Goal: Information Seeking & Learning: Learn about a topic

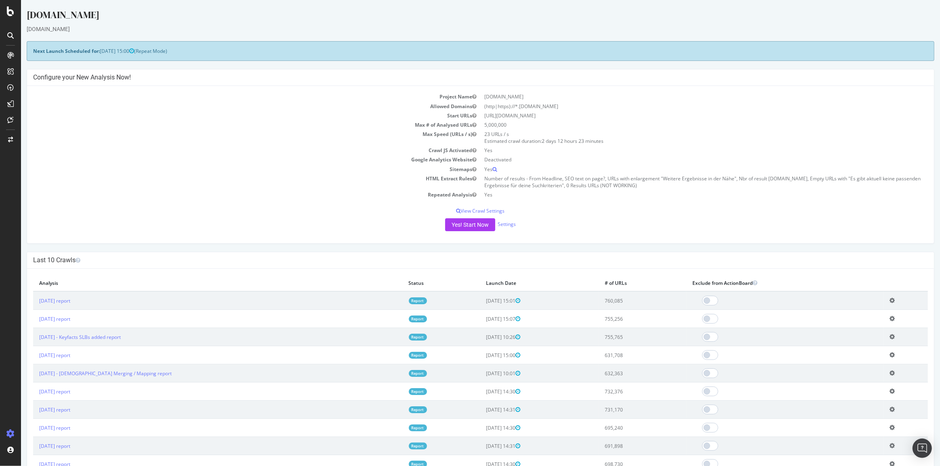
click at [409, 299] on link "Report" at bounding box center [418, 301] width 18 height 7
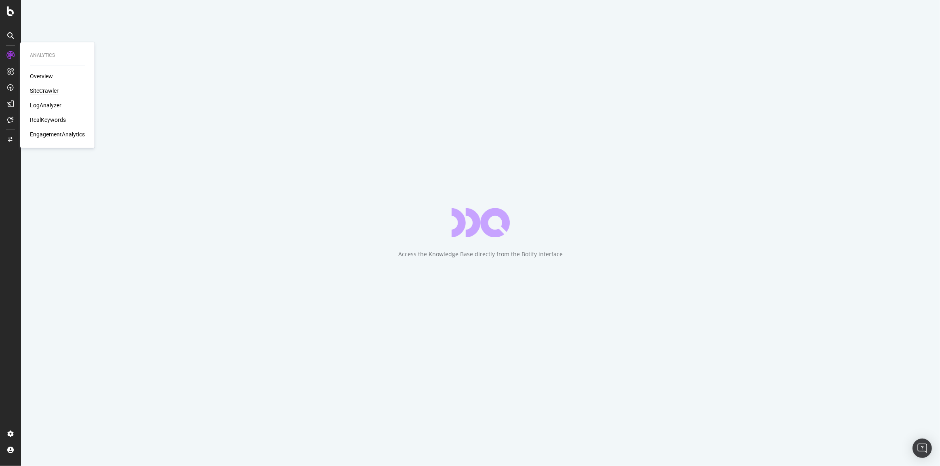
click at [52, 106] on div "LogAnalyzer" at bounding box center [45, 105] width 31 height 8
click at [52, 90] on div "SiteCrawler" at bounding box center [44, 91] width 29 height 8
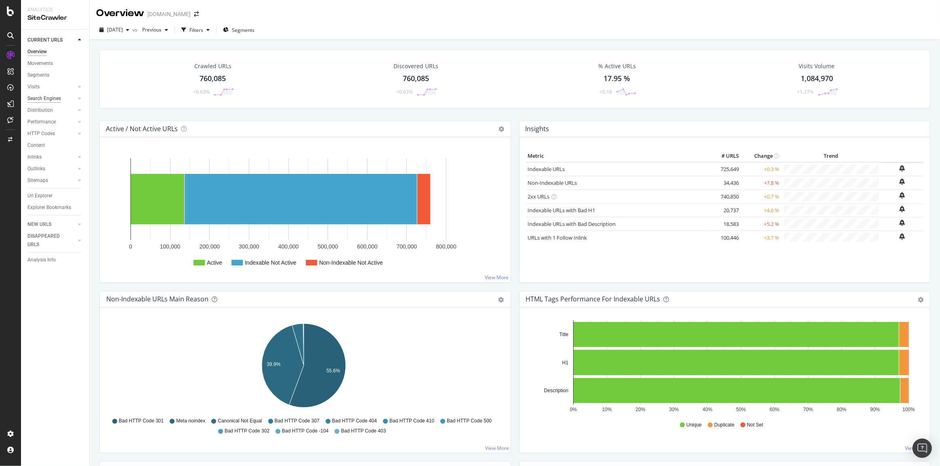
click at [51, 98] on div "Search Engines" at bounding box center [44, 98] width 34 height 8
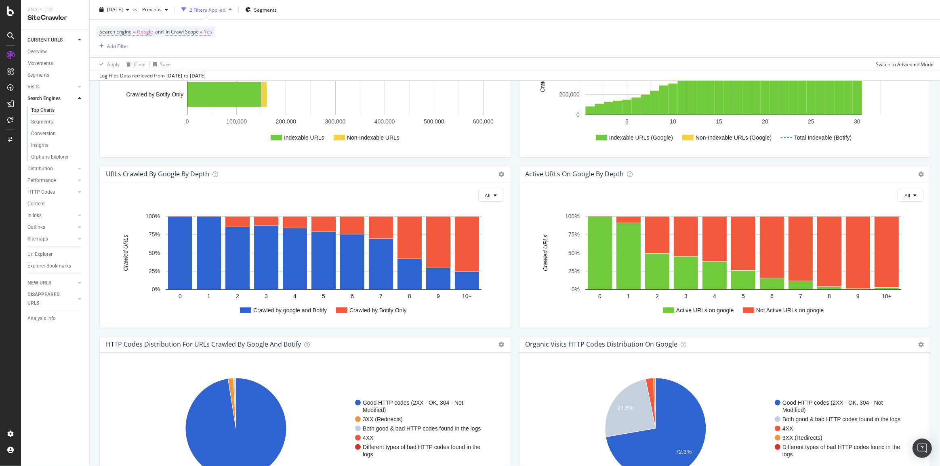
scroll to position [367, 0]
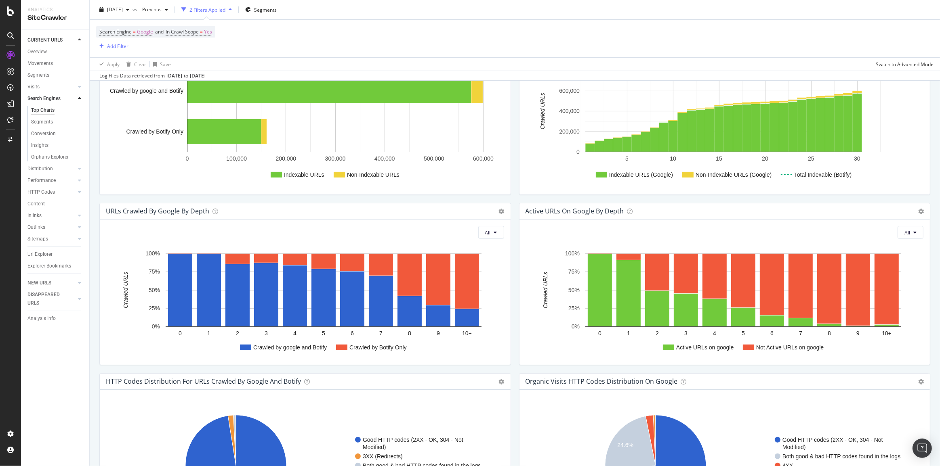
click at [483, 226] on div "All Crawled by google and Botify Crawled by Botify Only 0 1 2 3 4 5 6 7 8 9 10+…" at bounding box center [305, 292] width 411 height 145
click at [485, 228] on button "All" at bounding box center [491, 232] width 26 height 13
click at [505, 266] on span "Indexable URLs" at bounding box center [505, 263] width 45 height 7
click at [476, 232] on span "Indexable URLs" at bounding box center [473, 232] width 34 height 7
click at [519, 230] on div "All Active URLs on google Not Active URLs on google 0 1 2 3 4 5 6 7 8 9 10+ 0% …" at bounding box center [724, 292] width 411 height 145
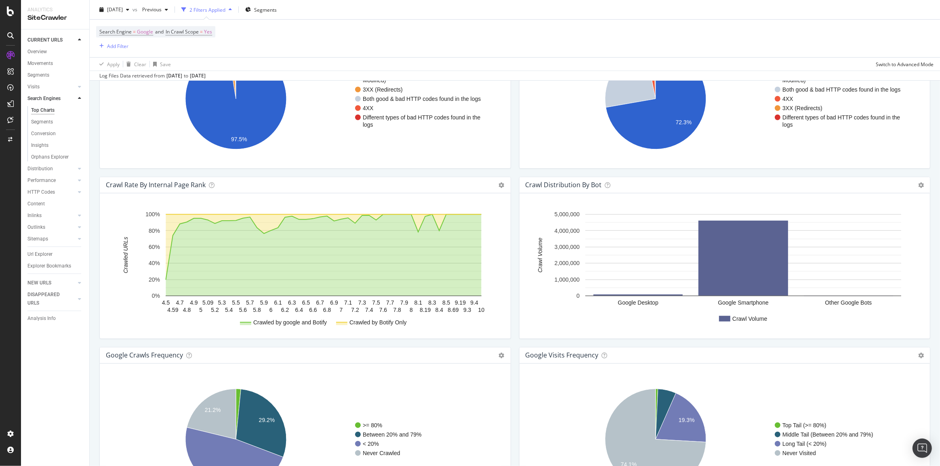
scroll to position [813, 0]
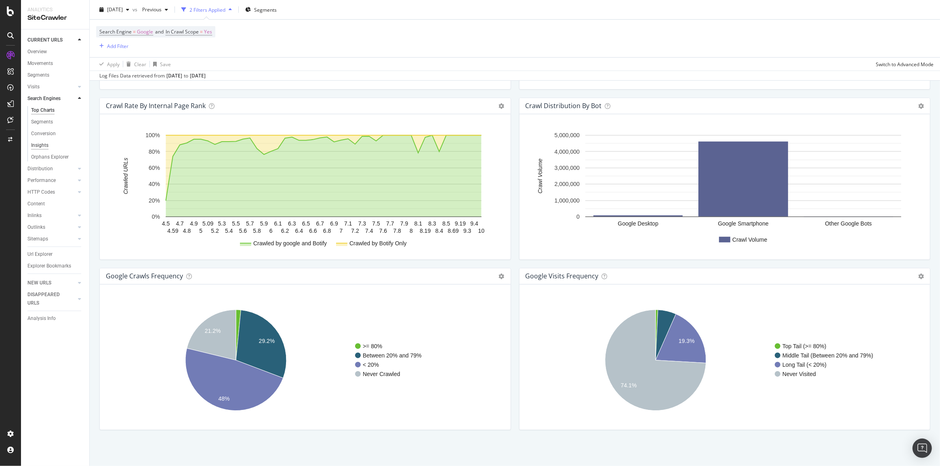
click at [42, 144] on div "Insights" at bounding box center [39, 145] width 17 height 8
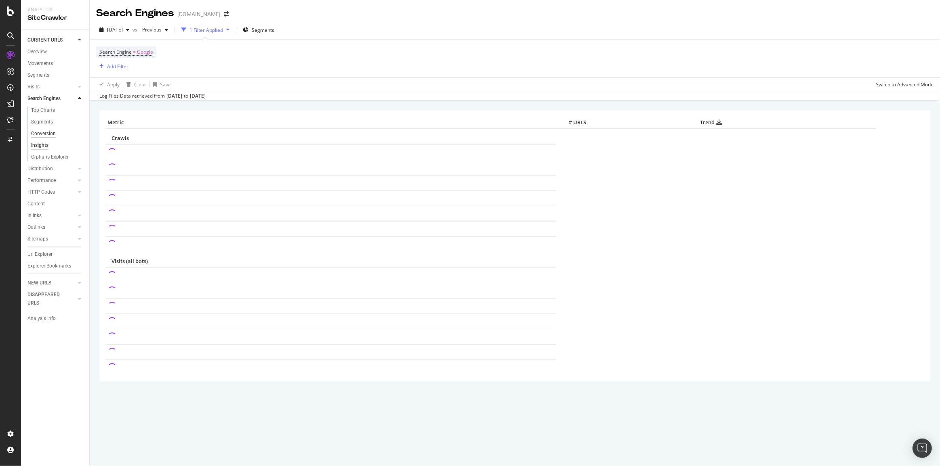
click at [44, 136] on div "Conversion" at bounding box center [43, 134] width 25 height 8
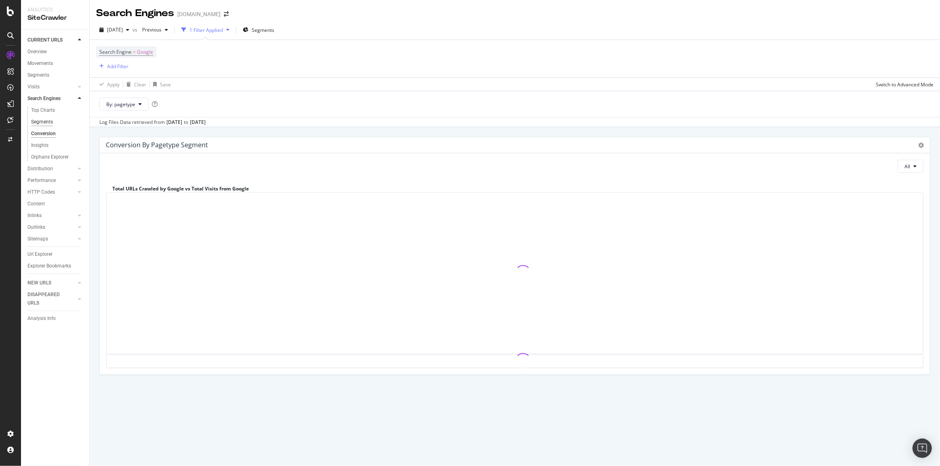
click at [44, 122] on div "Segments" at bounding box center [42, 122] width 22 height 8
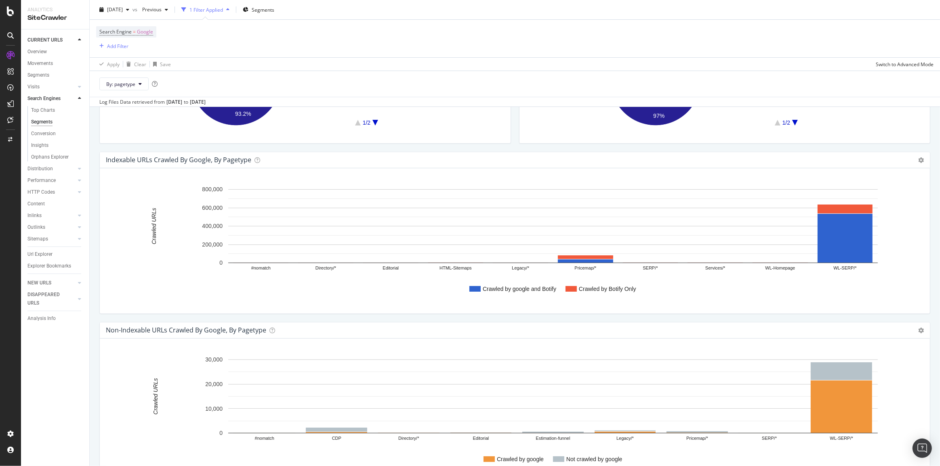
scroll to position [183, 0]
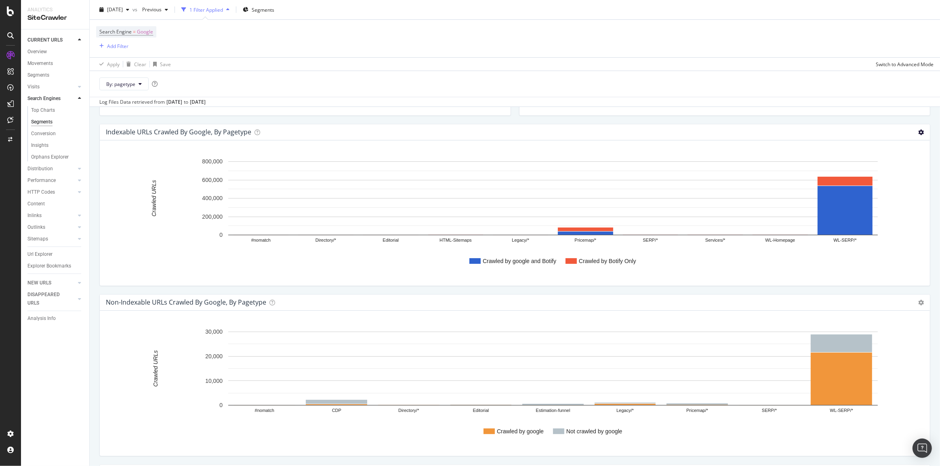
click at [918, 133] on icon at bounding box center [921, 133] width 6 height 6
click at [896, 159] on span "Chart (by Percentage)" at bounding box center [888, 161] width 84 height 11
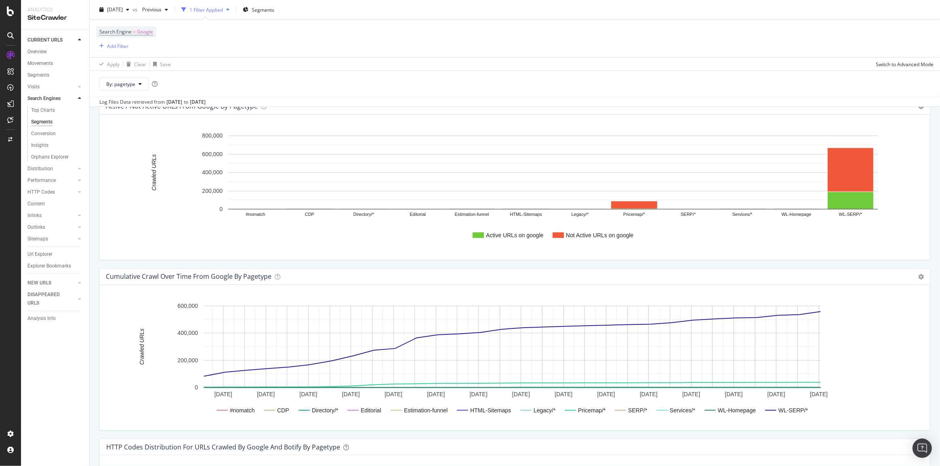
scroll to position [514, 0]
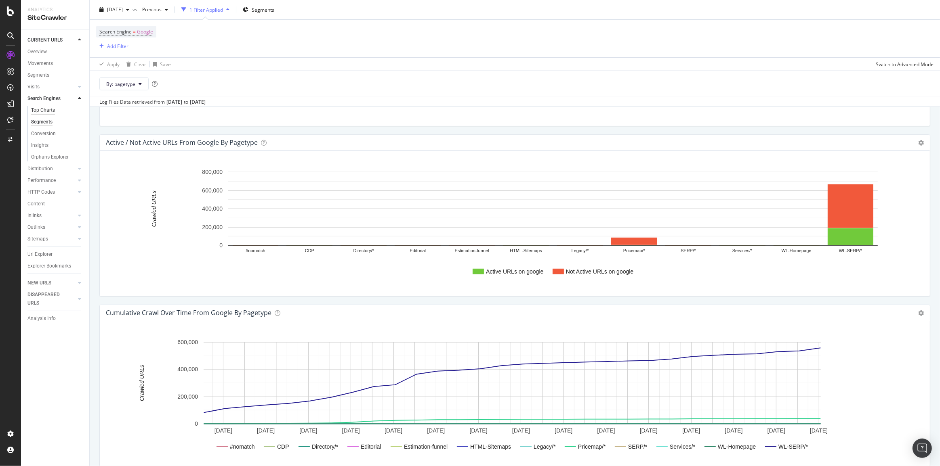
click at [48, 111] on div "Top Charts" at bounding box center [43, 110] width 24 height 8
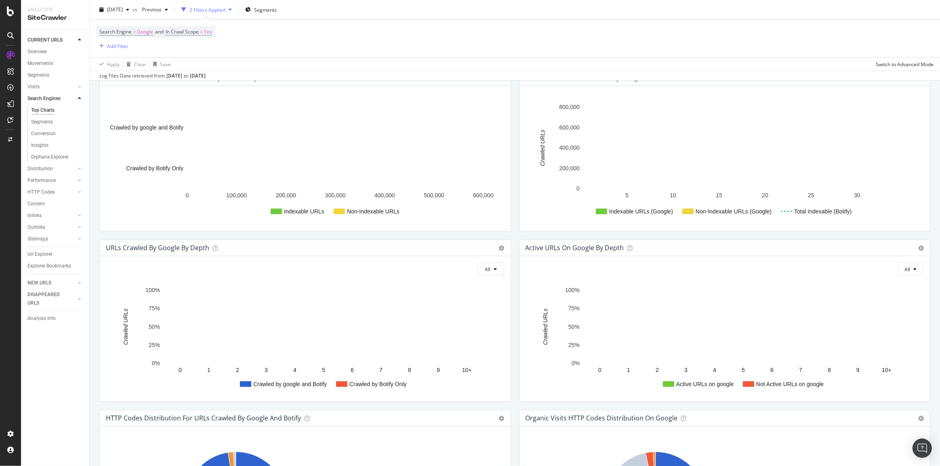
scroll to position [514, 0]
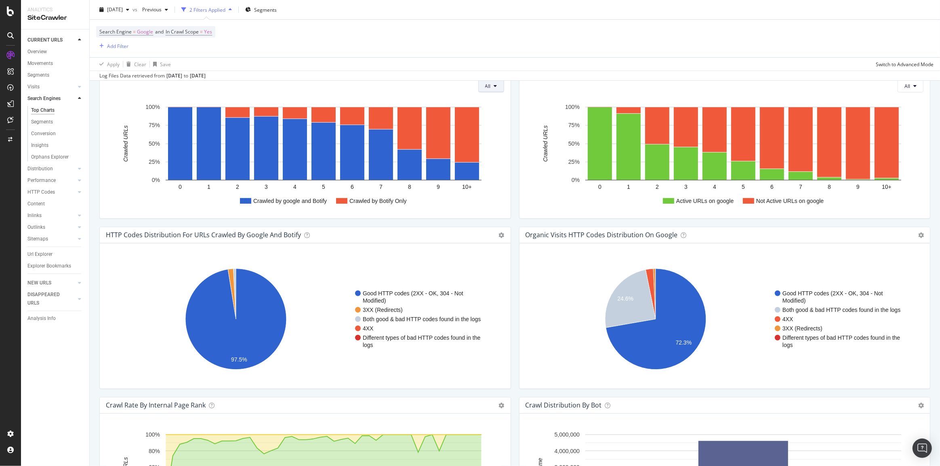
click at [481, 87] on button "All" at bounding box center [491, 86] width 26 height 13
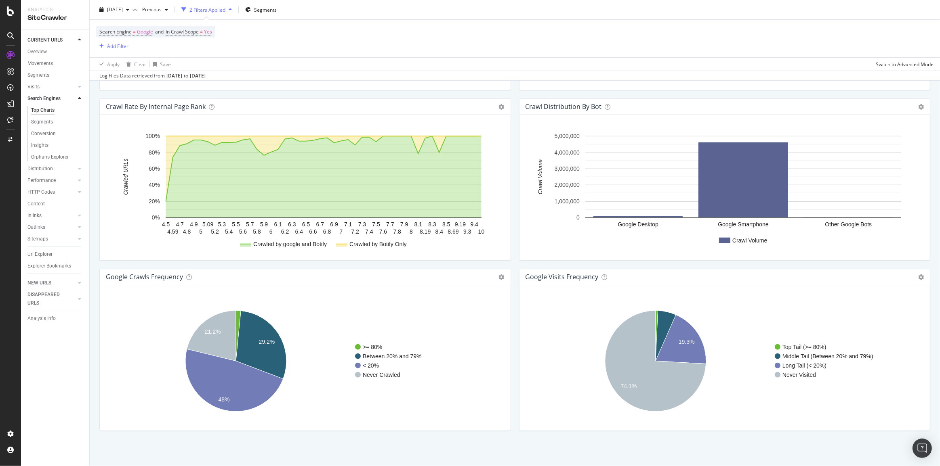
scroll to position [813, 0]
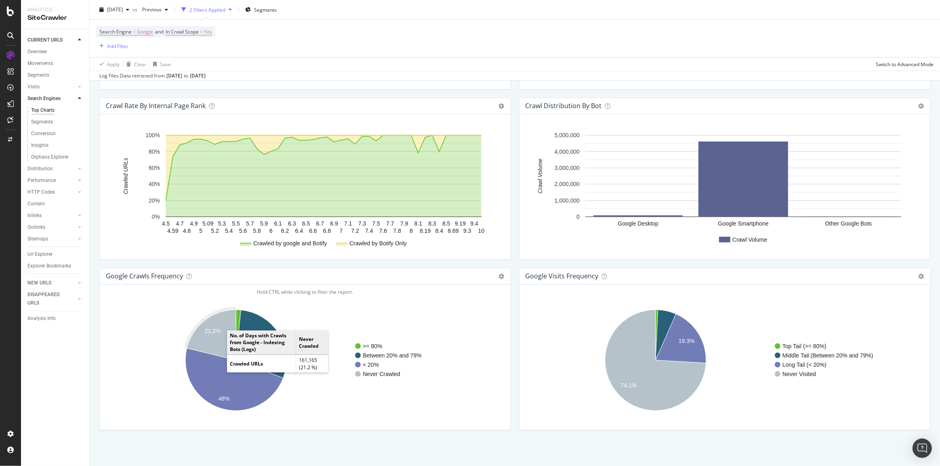
click at [220, 341] on icon "A chart." at bounding box center [211, 335] width 49 height 50
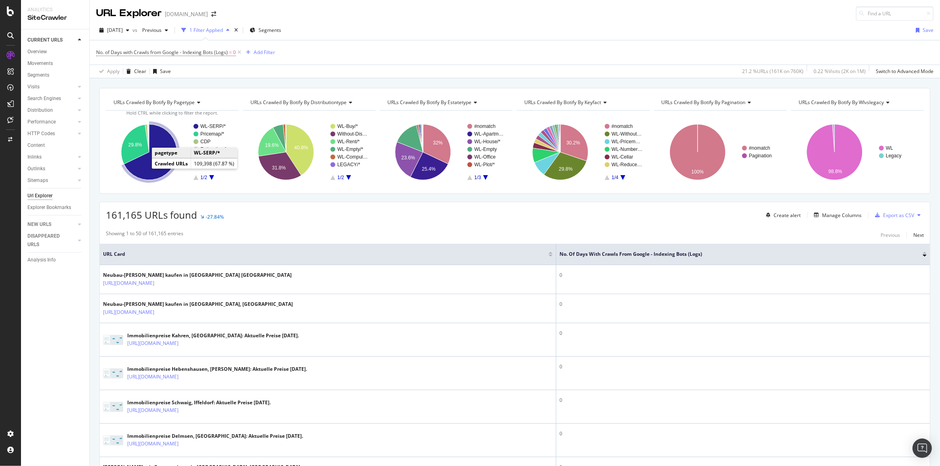
click at [145, 170] on icon "A chart." at bounding box center [150, 152] width 53 height 56
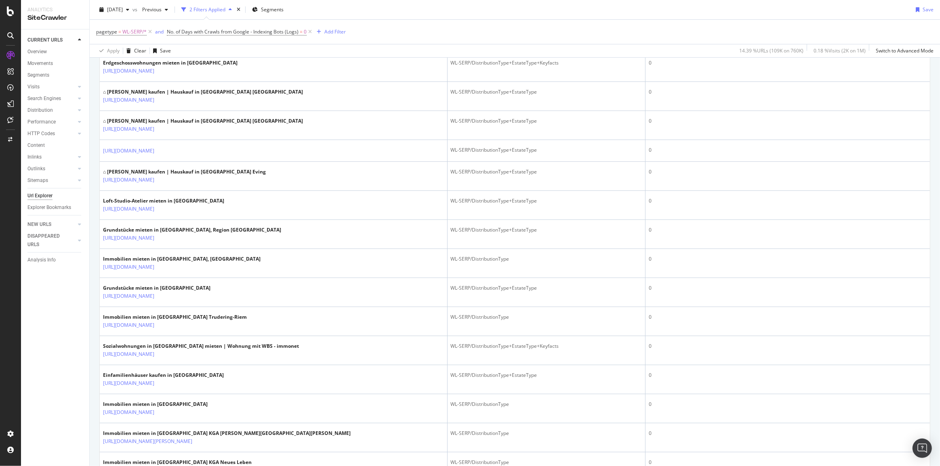
scroll to position [78, 0]
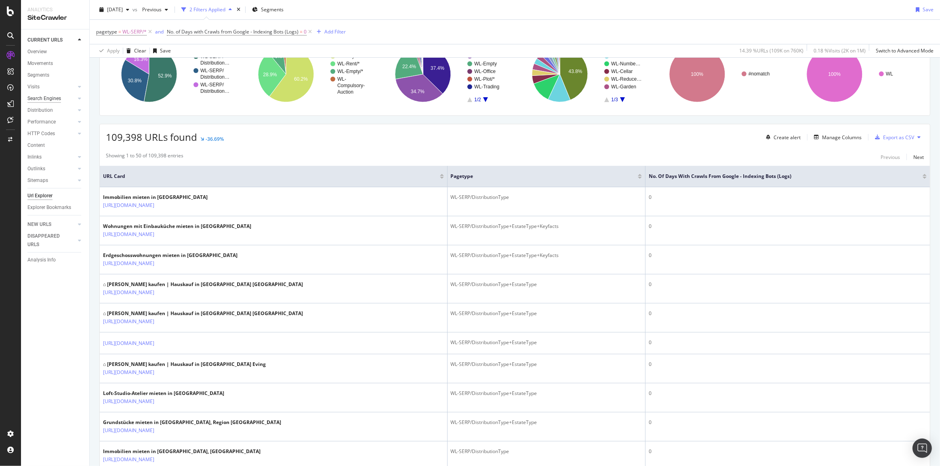
click at [44, 101] on div "Search Engines" at bounding box center [44, 98] width 34 height 8
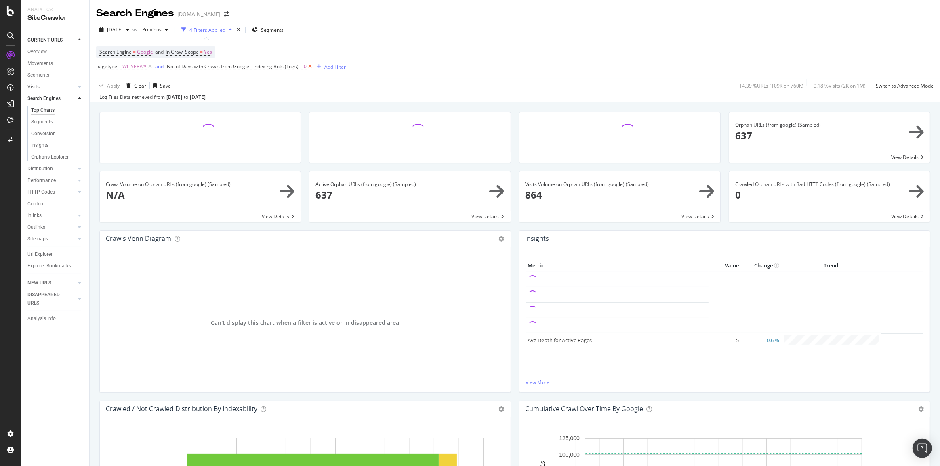
click at [311, 66] on icon at bounding box center [309, 67] width 7 height 8
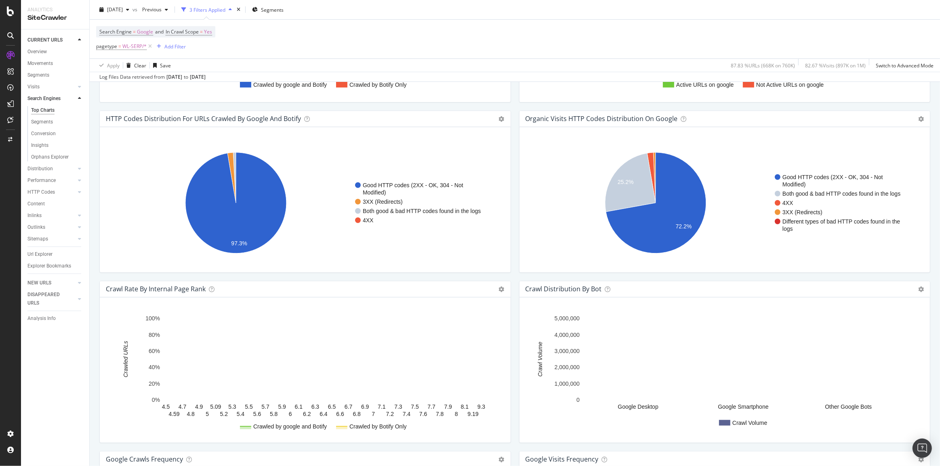
scroll to position [815, 0]
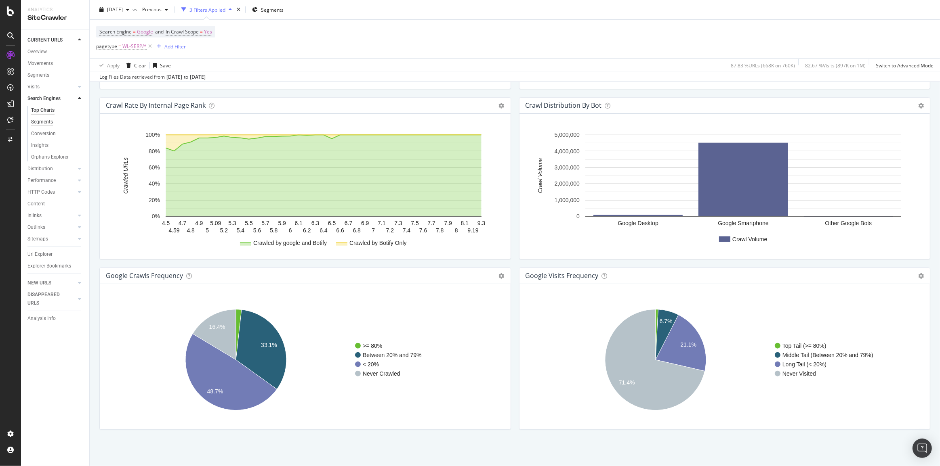
click at [43, 125] on div "Segments" at bounding box center [42, 122] width 22 height 8
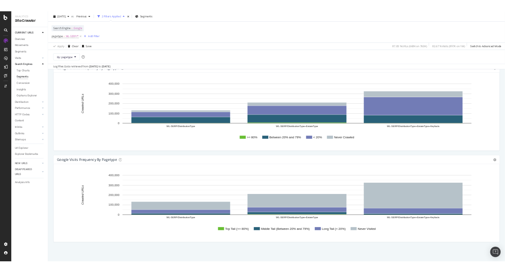
scroll to position [1045, 0]
